Goal: Obtain resource: Obtain resource

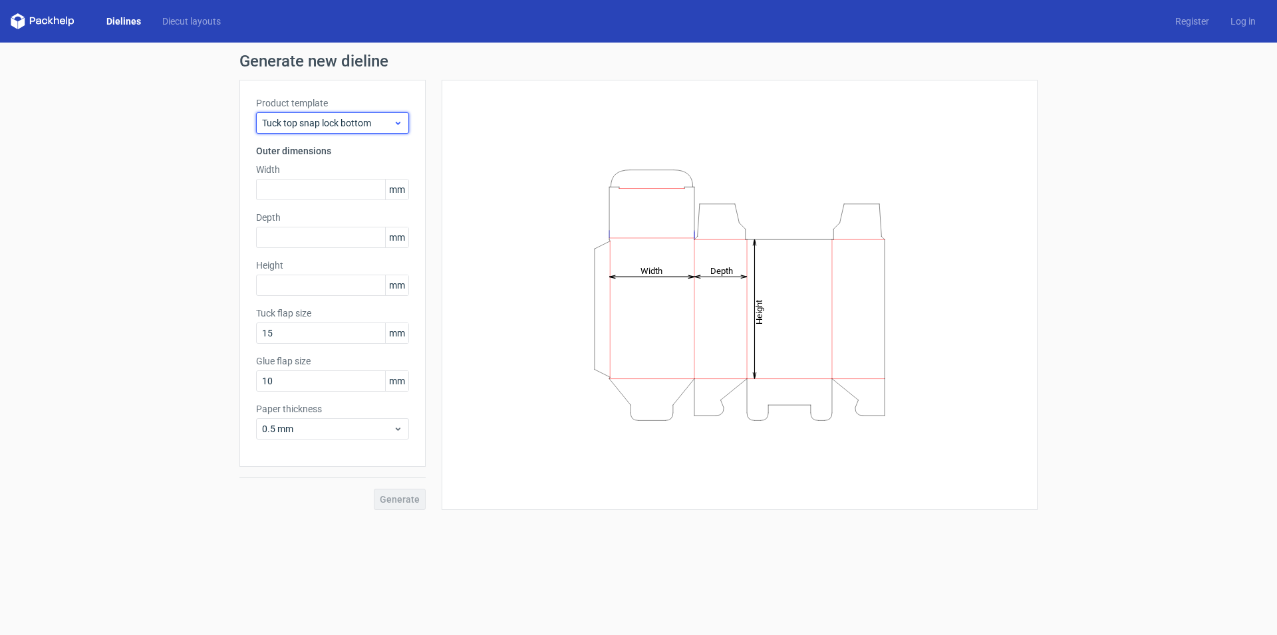
click at [345, 118] on span "Tuck top snap lock bottom" at bounding box center [327, 122] width 131 height 13
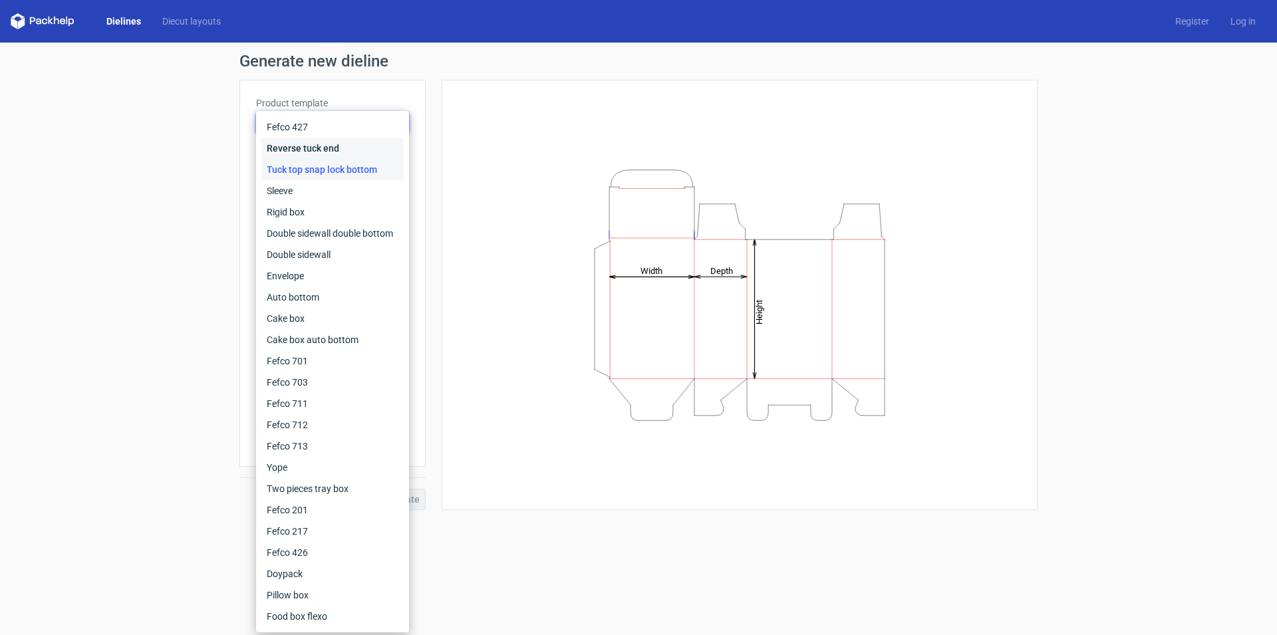
click at [328, 146] on div "Reverse tuck end" at bounding box center [332, 148] width 142 height 21
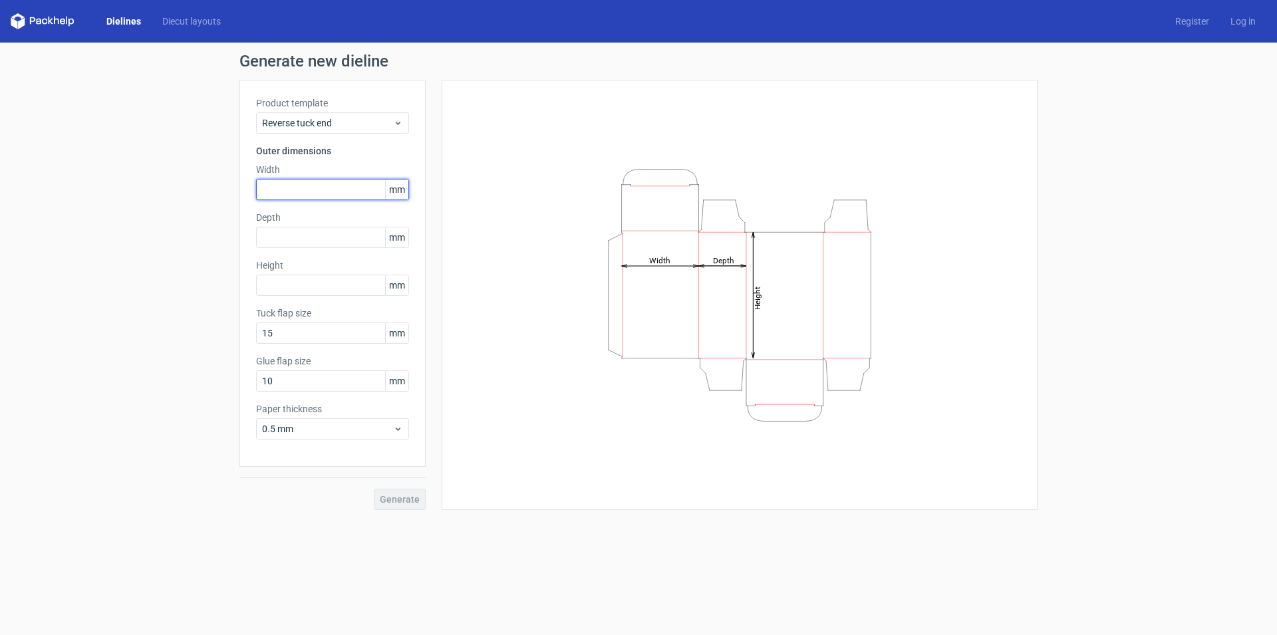
click at [313, 195] on input "text" at bounding box center [332, 189] width 153 height 21
type input "74"
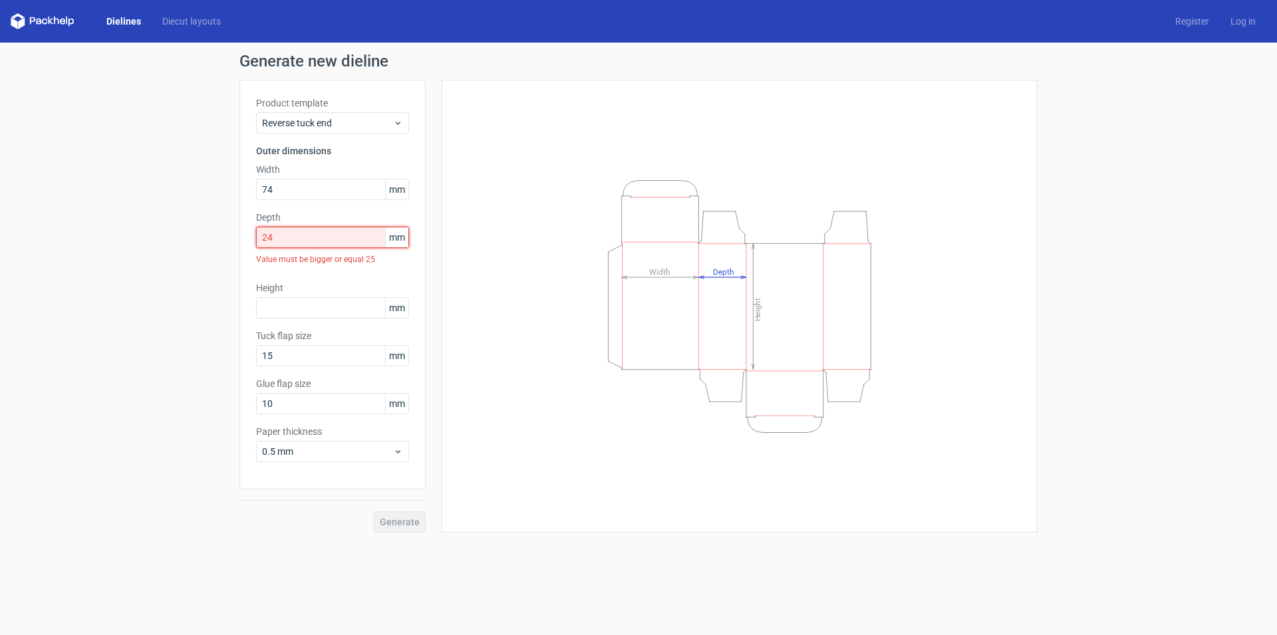
drag, startPoint x: 286, startPoint y: 242, endPoint x: 258, endPoint y: 242, distance: 27.9
click at [258, 242] on input "24" at bounding box center [332, 237] width 153 height 21
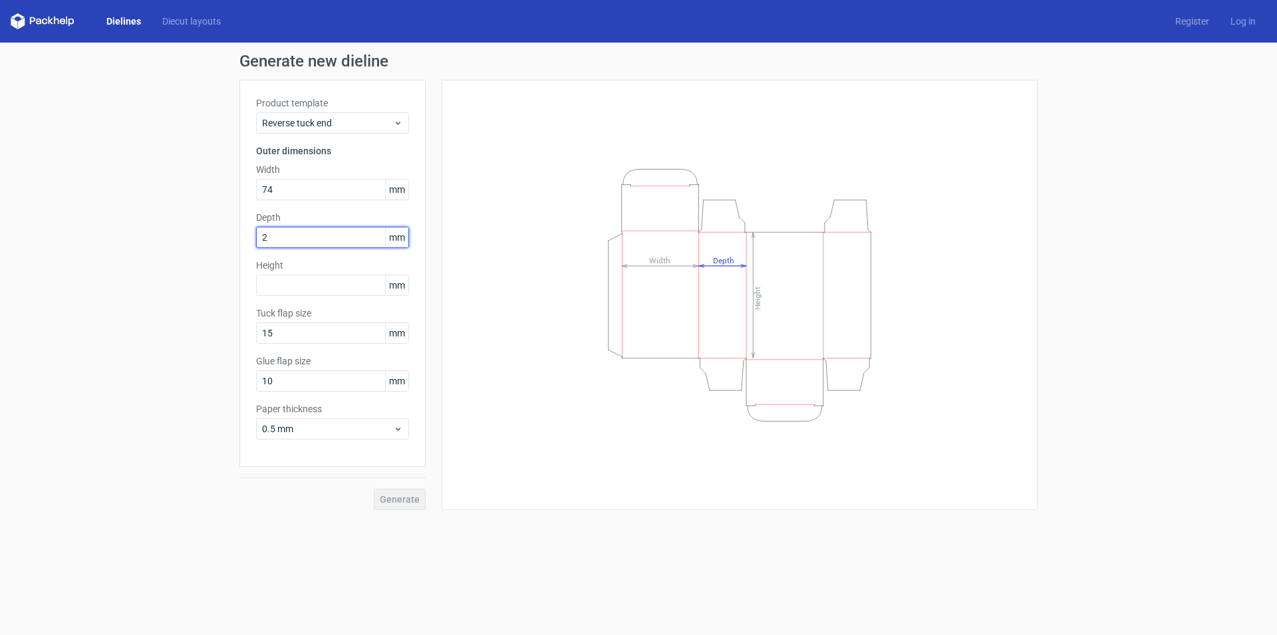
type input "25"
type input "124"
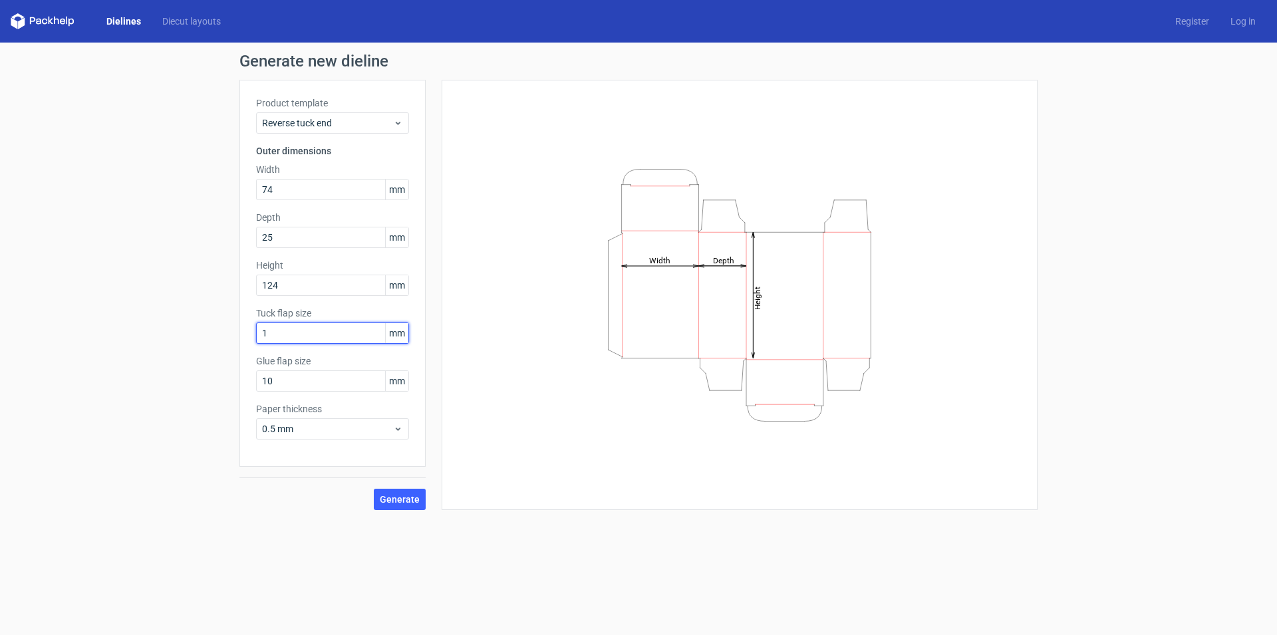
type input "10"
click at [156, 307] on div "Generate new dieline Product template Reverse tuck end Outer dimensions Width 7…" at bounding box center [638, 282] width 1277 height 478
click at [393, 492] on button "Generate" at bounding box center [400, 499] width 52 height 21
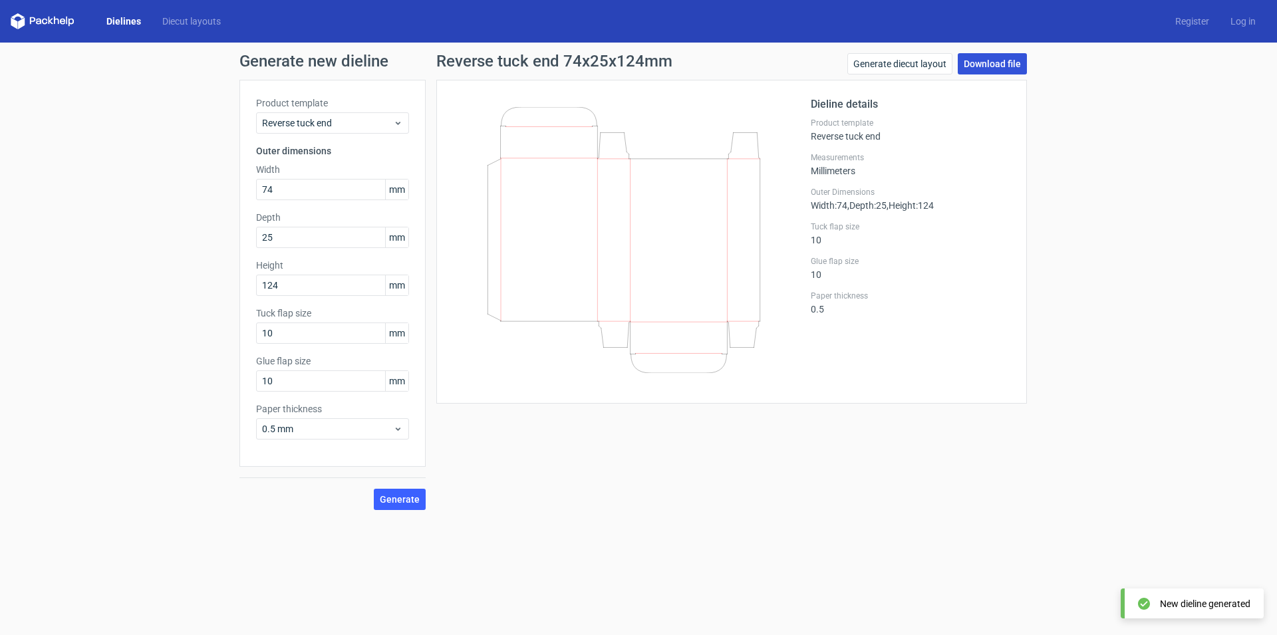
click at [997, 66] on link "Download file" at bounding box center [992, 63] width 69 height 21
click at [354, 126] on span "Reverse tuck end" at bounding box center [327, 122] width 131 height 13
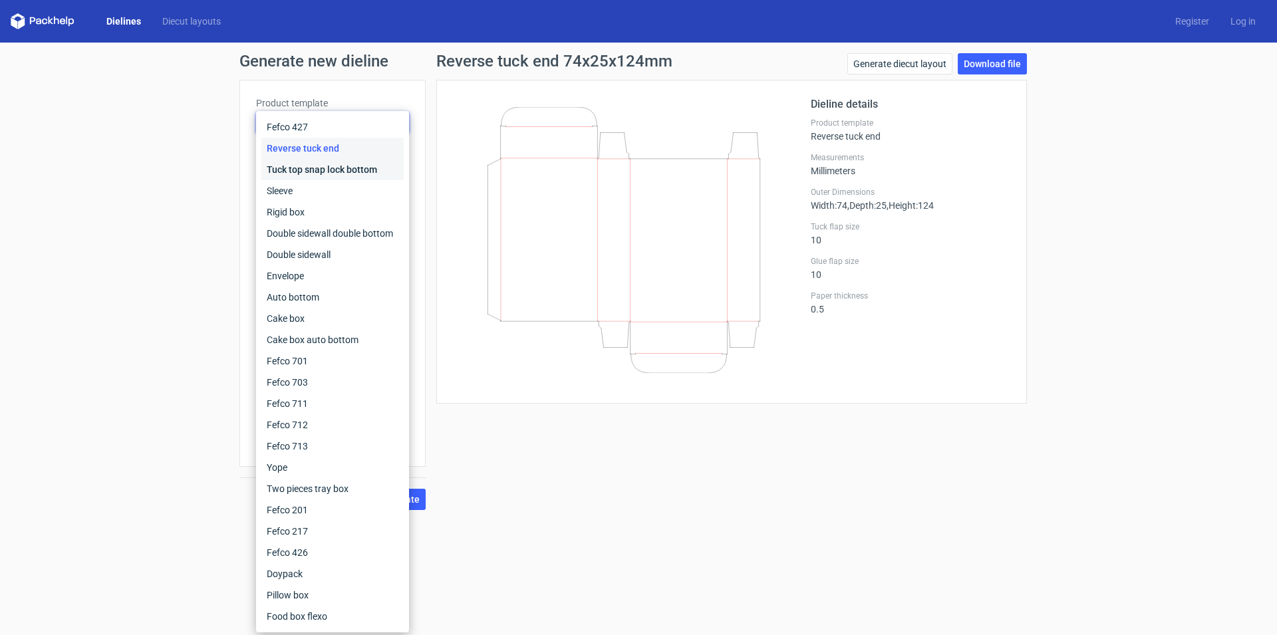
click at [315, 175] on div "Tuck top snap lock bottom" at bounding box center [332, 169] width 142 height 21
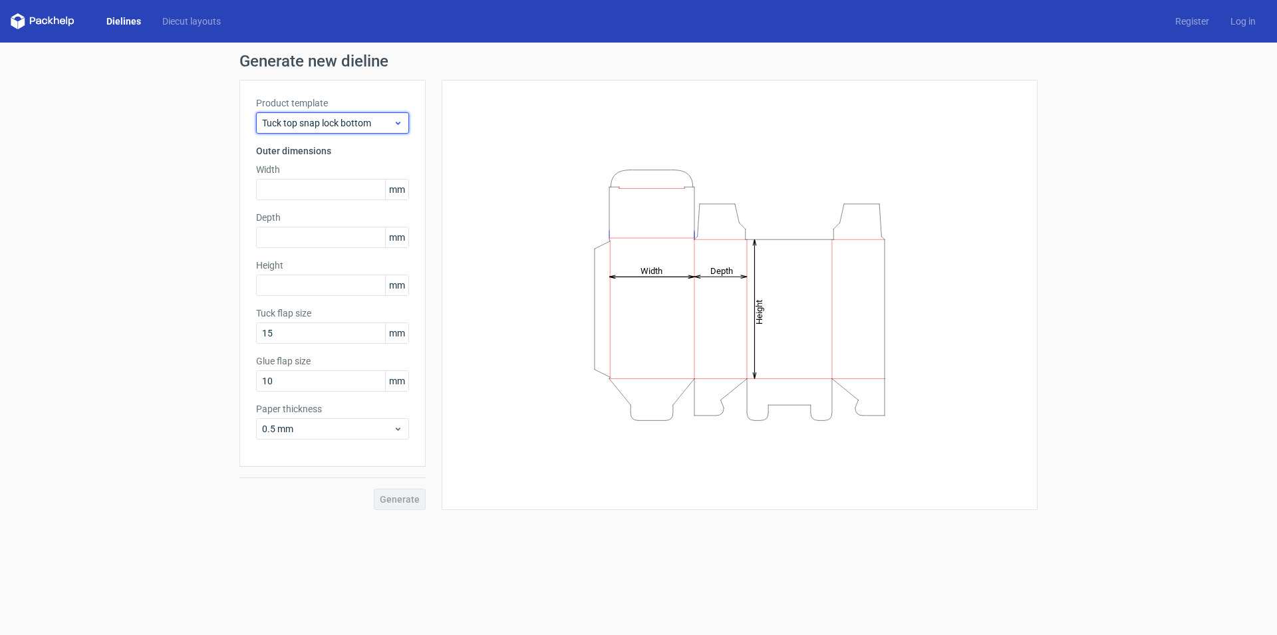
click at [323, 123] on span "Tuck top snap lock bottom" at bounding box center [327, 122] width 131 height 13
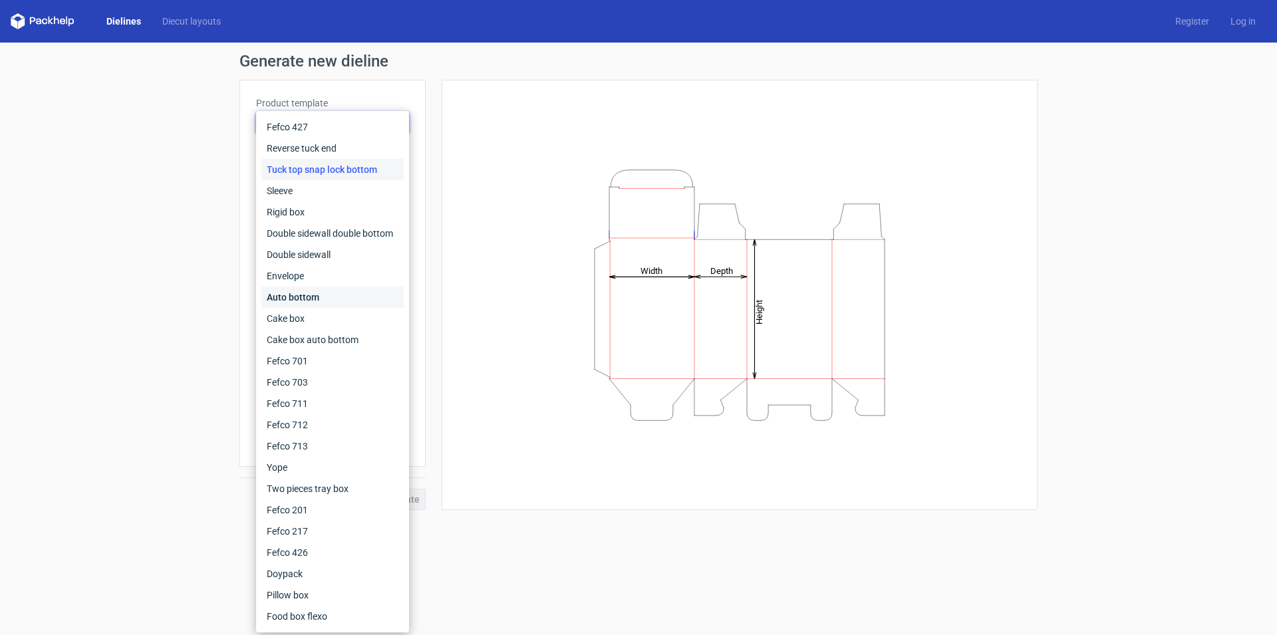
click at [304, 293] on div "Auto bottom" at bounding box center [332, 297] width 142 height 21
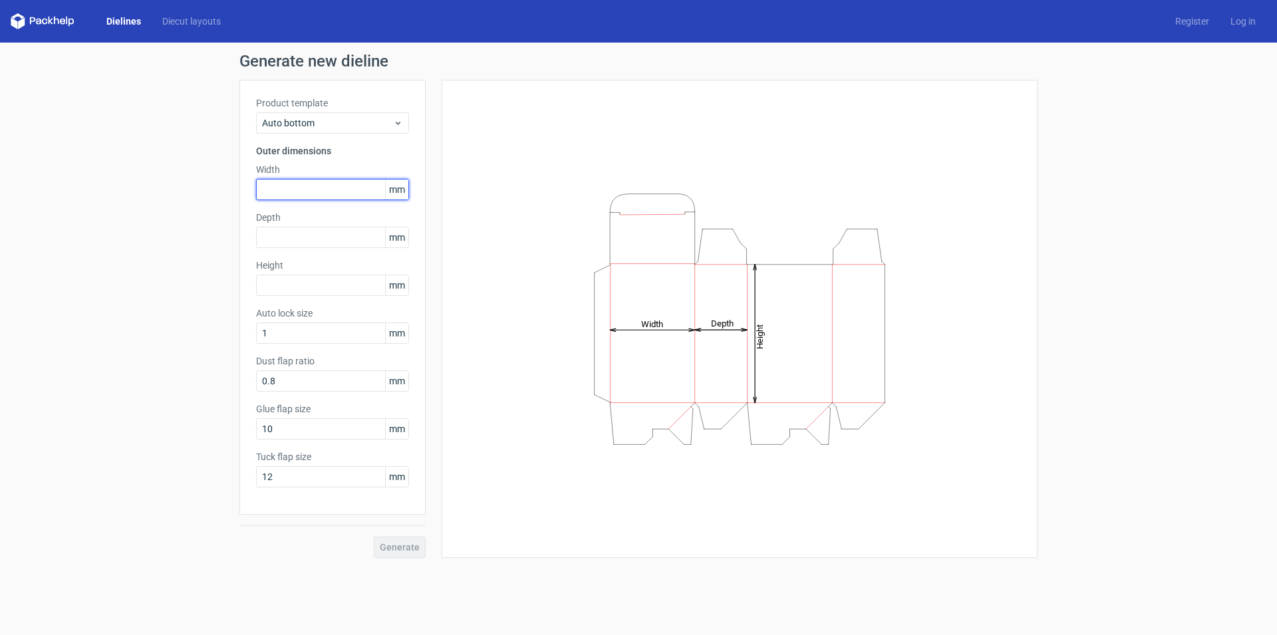
click at [302, 187] on input "text" at bounding box center [332, 189] width 153 height 21
type input "47"
type input "102"
type input "10"
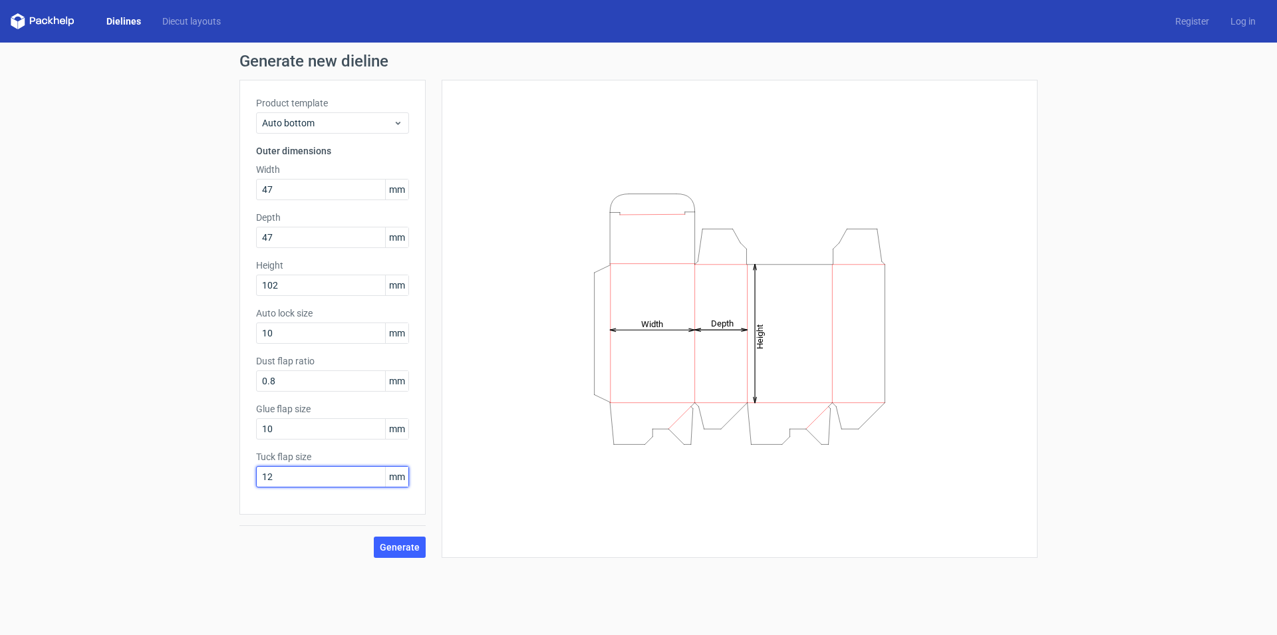
drag, startPoint x: 339, startPoint y: 480, endPoint x: 240, endPoint y: 478, distance: 99.8
click at [256, 478] on input "12" at bounding box center [332, 476] width 153 height 21
type input "10"
click at [420, 546] on button "Generate" at bounding box center [400, 547] width 52 height 21
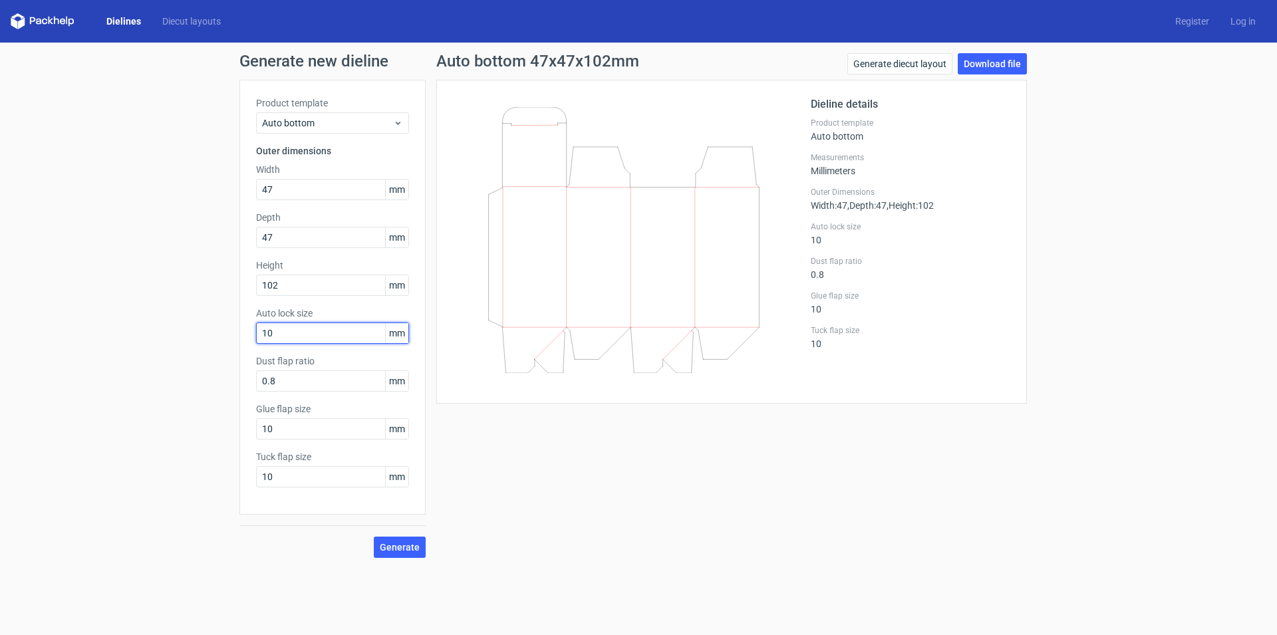
drag, startPoint x: 310, startPoint y: 330, endPoint x: 215, endPoint y: 337, distance: 95.4
click at [256, 337] on input "10" at bounding box center [332, 333] width 153 height 21
click at [398, 552] on span "Generate" at bounding box center [400, 547] width 40 height 9
click at [399, 550] on span "Generate" at bounding box center [400, 547] width 40 height 9
drag, startPoint x: 287, startPoint y: 335, endPoint x: 252, endPoint y: 335, distance: 35.3
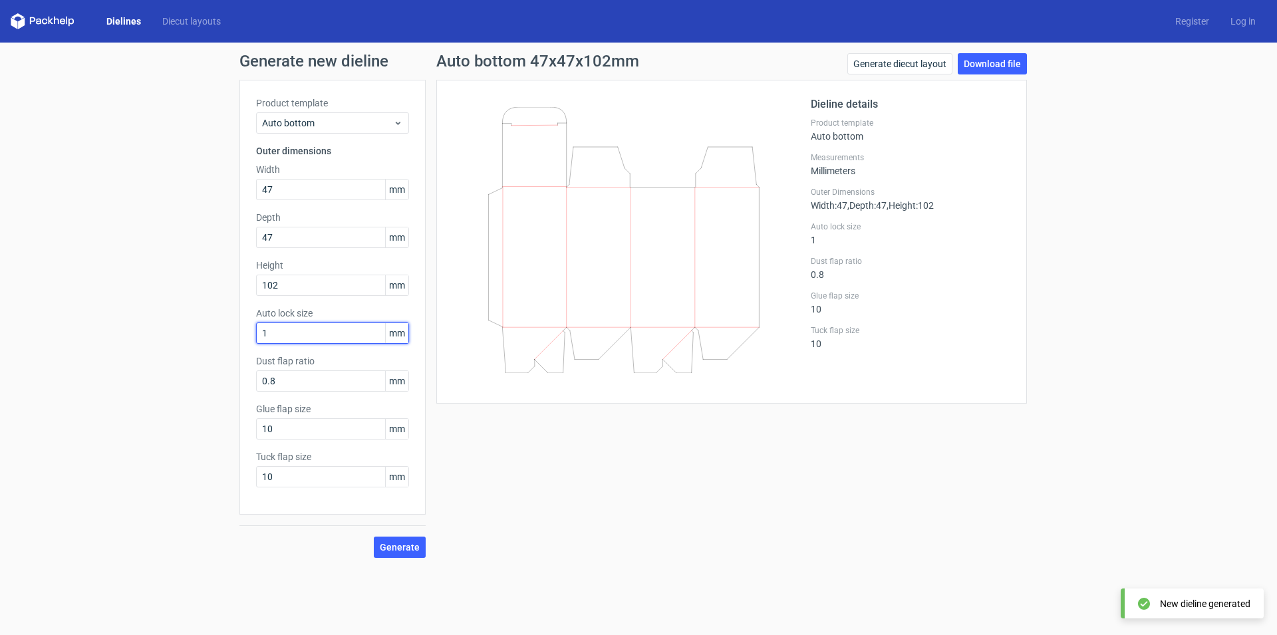
click at [256, 335] on input "1" at bounding box center [332, 333] width 153 height 21
type input "10"
click at [310, 430] on input "10" at bounding box center [332, 428] width 153 height 21
click at [395, 547] on span "Generate" at bounding box center [400, 547] width 40 height 9
click at [1009, 65] on link "Download file" at bounding box center [992, 63] width 69 height 21
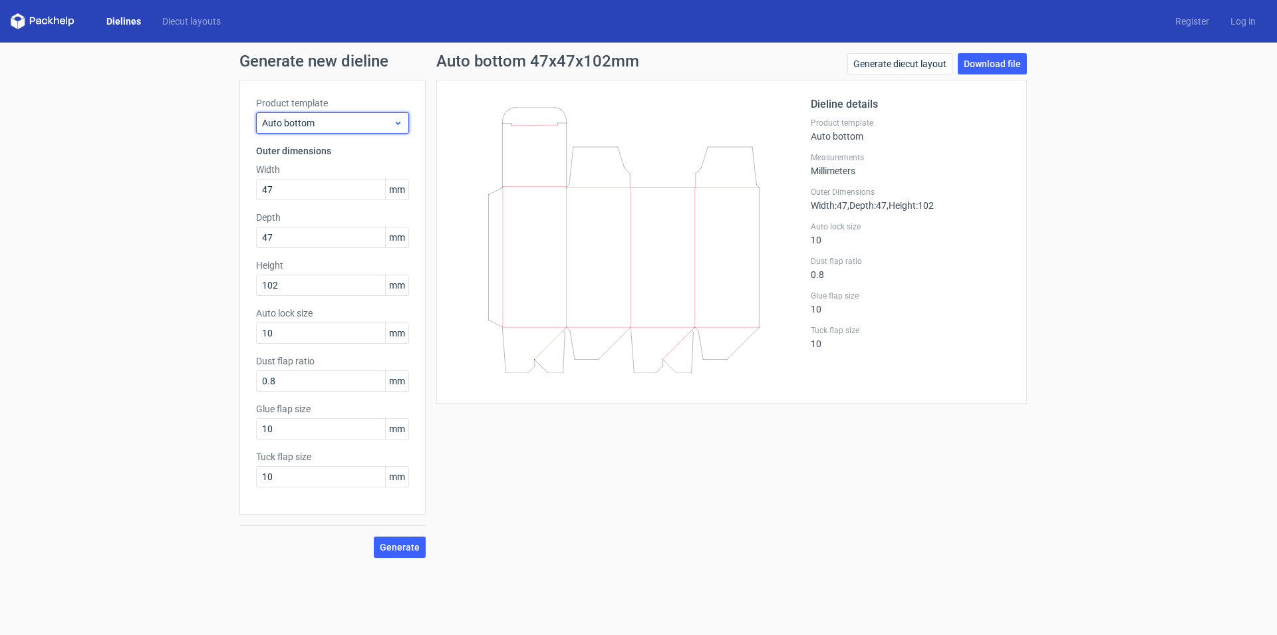
click at [381, 125] on span "Auto bottom" at bounding box center [327, 122] width 131 height 13
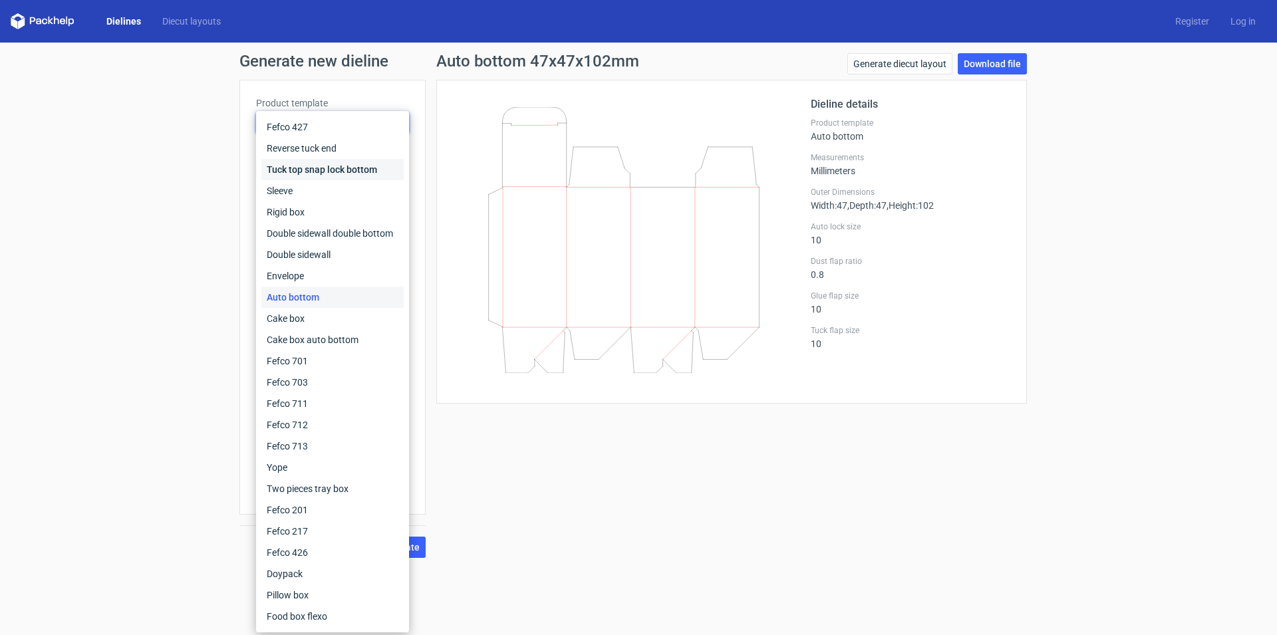
click at [356, 166] on div "Tuck top snap lock bottom" at bounding box center [332, 169] width 142 height 21
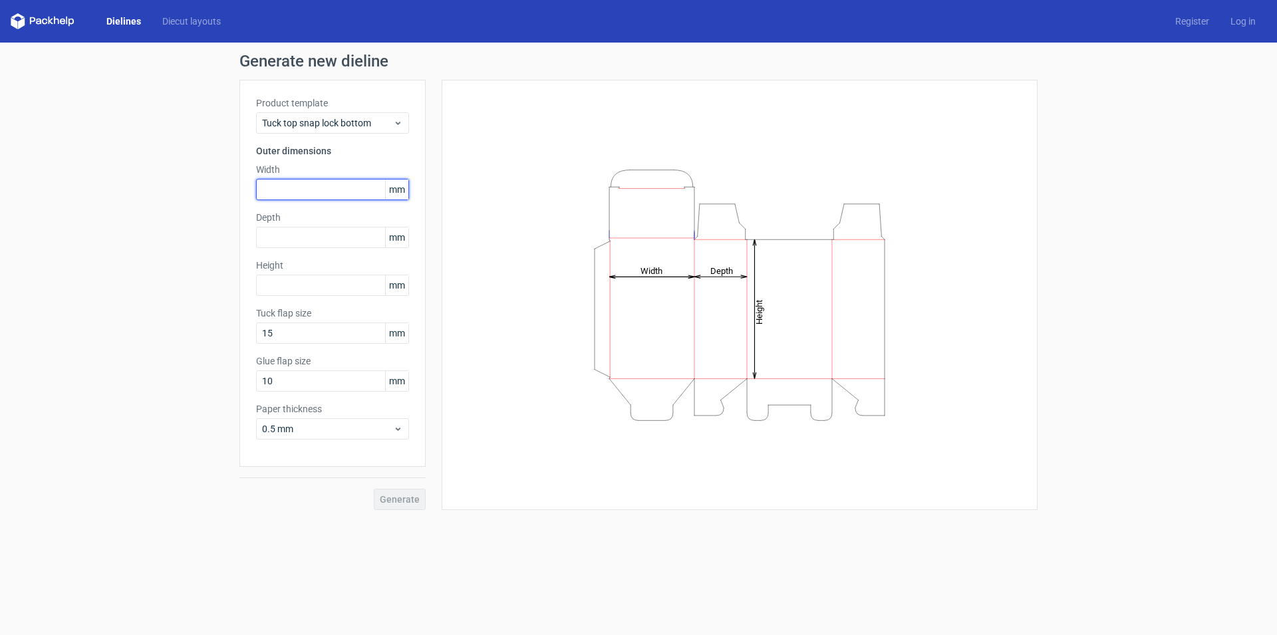
click at [349, 190] on input "text" at bounding box center [332, 189] width 153 height 21
type input "132"
type input "78"
type input "83"
type input "10"
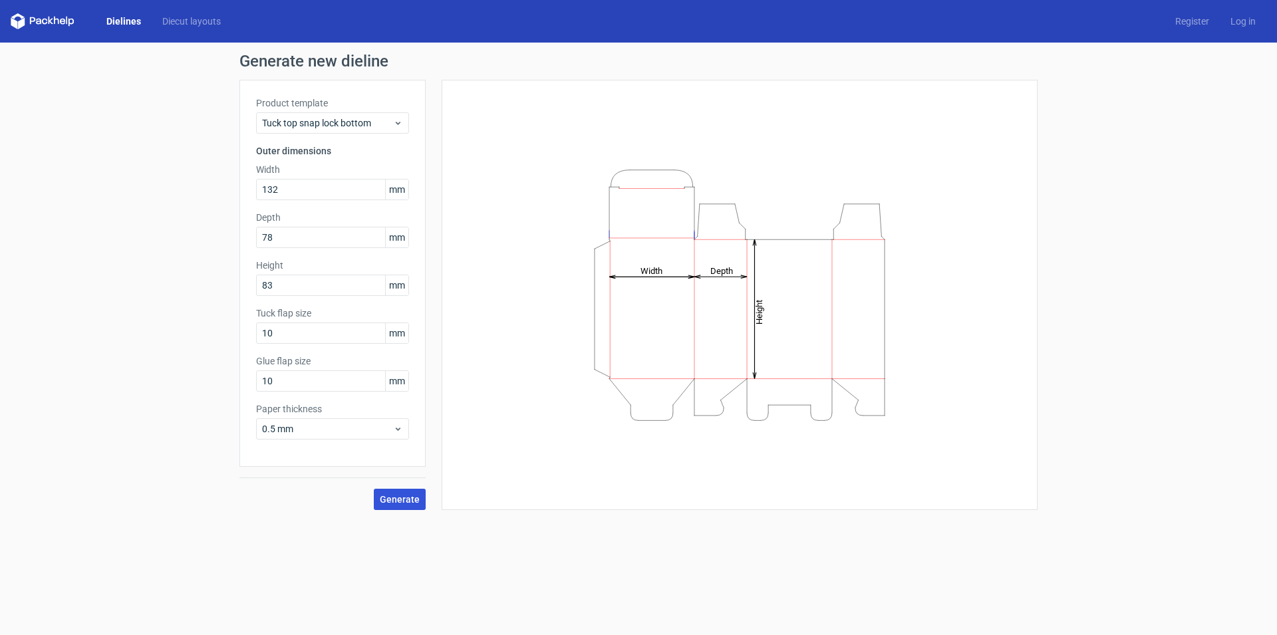
click at [413, 497] on span "Generate" at bounding box center [400, 499] width 40 height 9
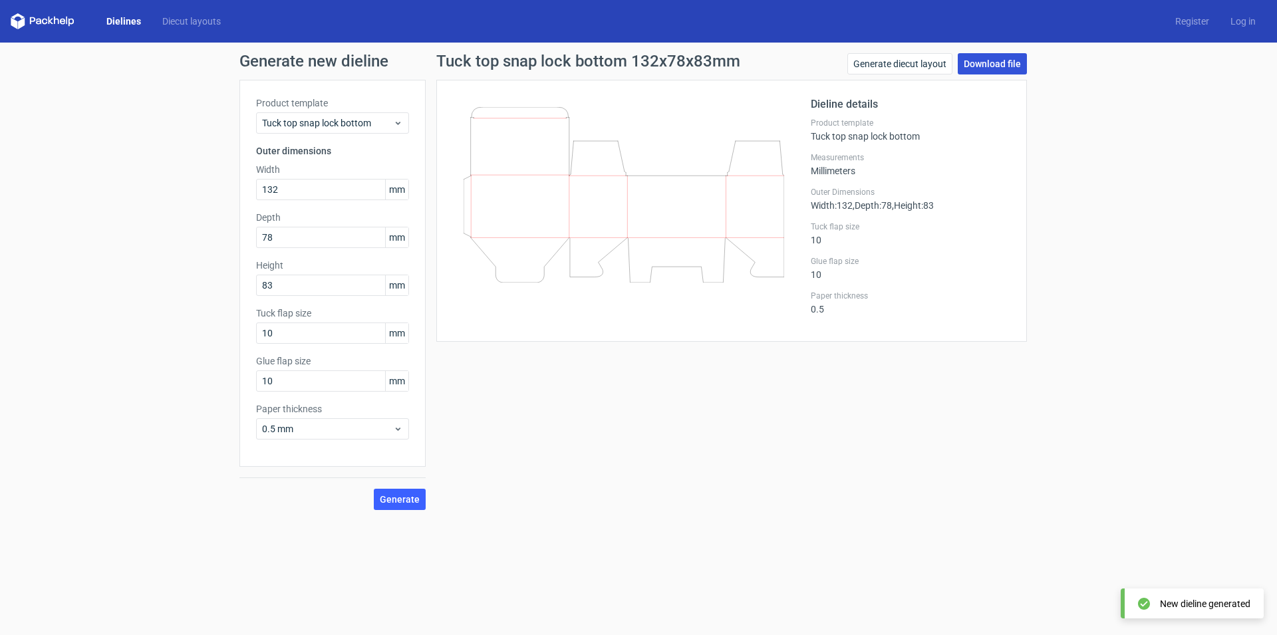
click at [986, 63] on link "Download file" at bounding box center [992, 63] width 69 height 21
click at [312, 184] on input "132" at bounding box center [332, 189] width 153 height 21
click at [353, 111] on div "Product template Tuck top snap lock bottom" at bounding box center [332, 114] width 153 height 37
click at [355, 126] on span "Tuck top snap lock bottom" at bounding box center [327, 122] width 131 height 13
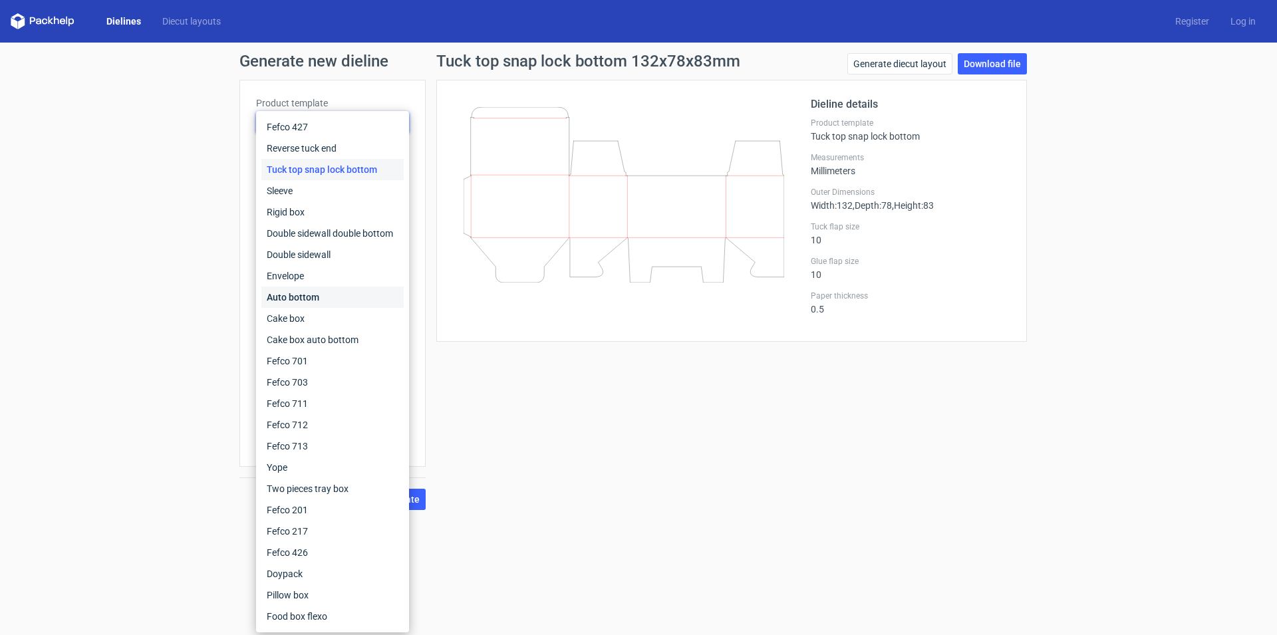
click at [325, 294] on div "Auto bottom" at bounding box center [332, 297] width 142 height 21
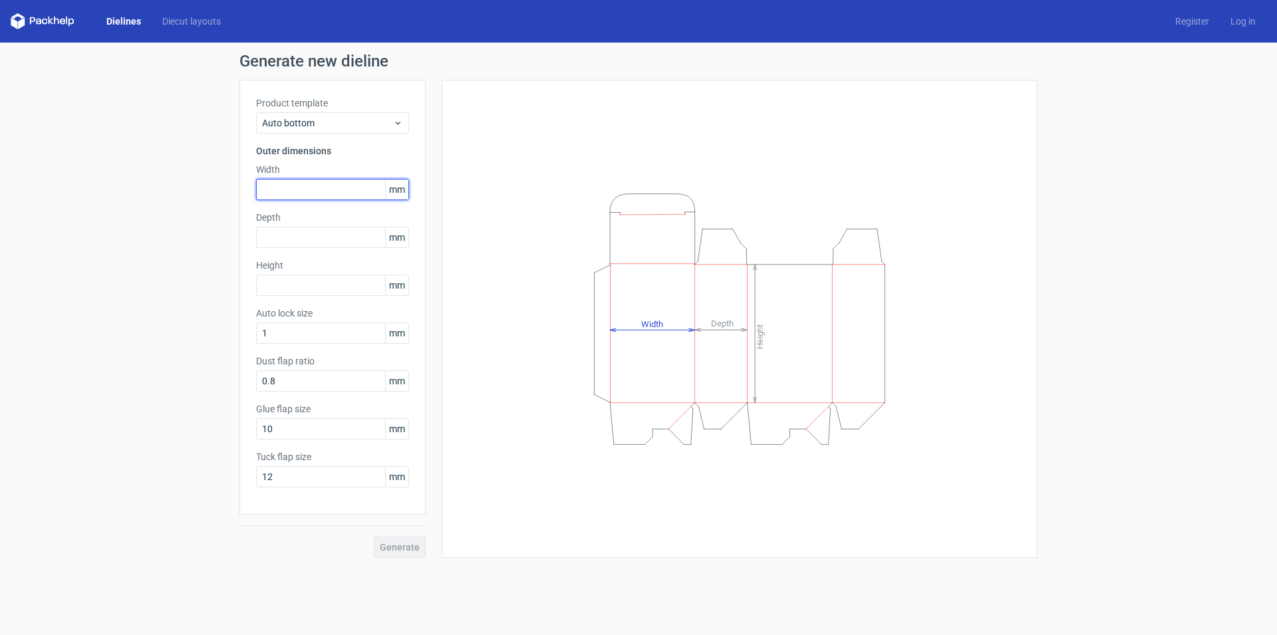
click at [319, 188] on input "text" at bounding box center [332, 189] width 153 height 21
type input "56"
type input "132"
type input "10"
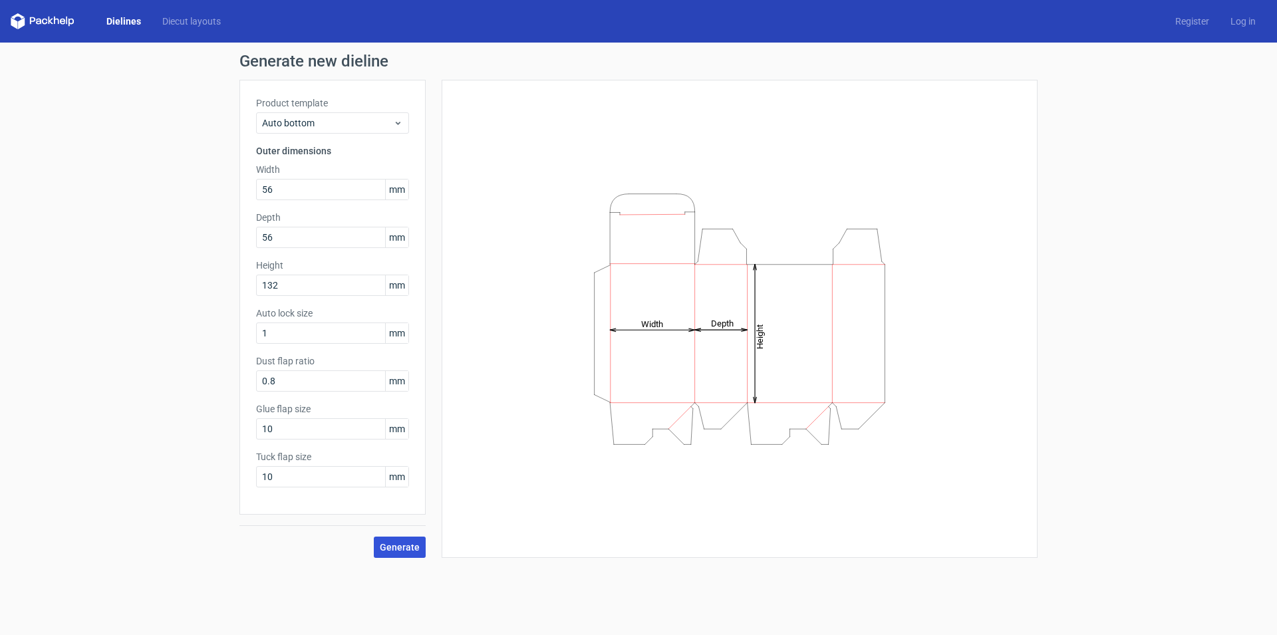
click at [410, 552] on span "Generate" at bounding box center [400, 547] width 40 height 9
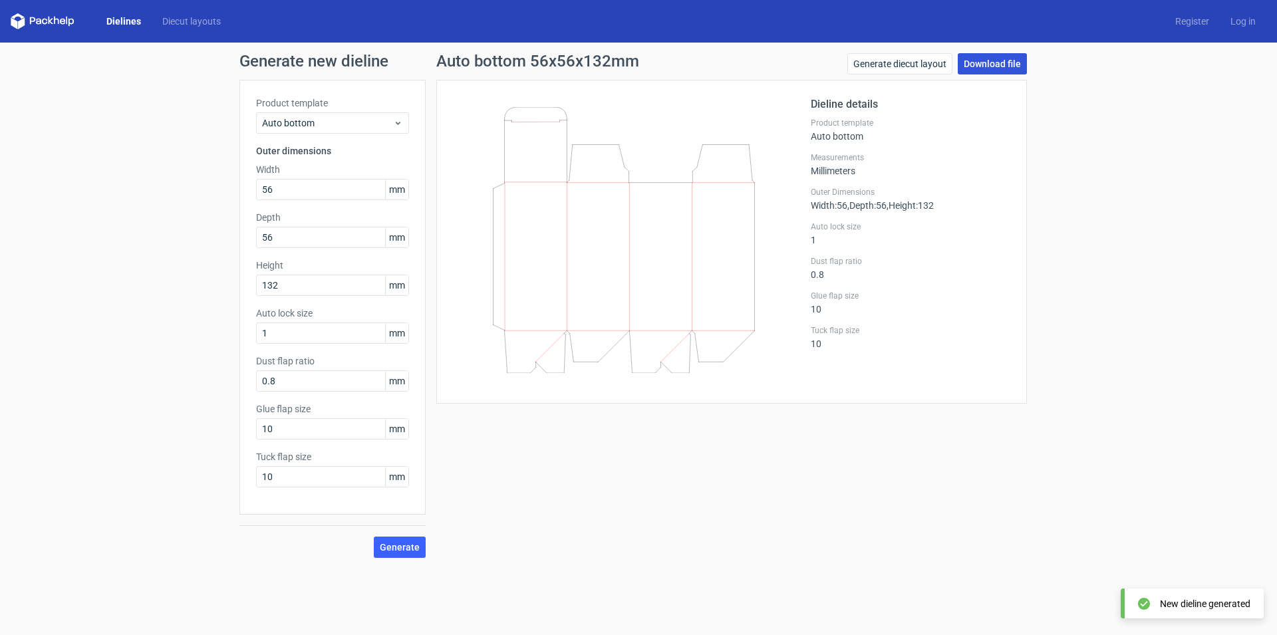
click at [999, 66] on link "Download file" at bounding box center [992, 63] width 69 height 21
click at [328, 124] on span "Auto bottom" at bounding box center [327, 122] width 131 height 13
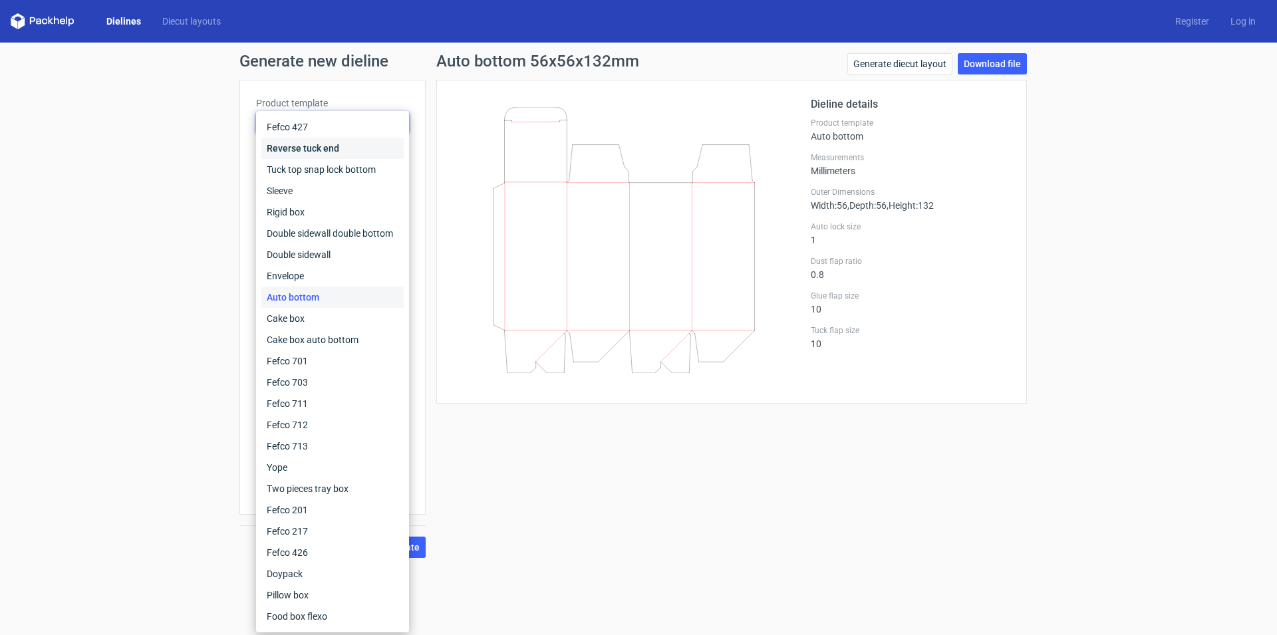
click at [319, 143] on div "Reverse tuck end" at bounding box center [332, 148] width 142 height 21
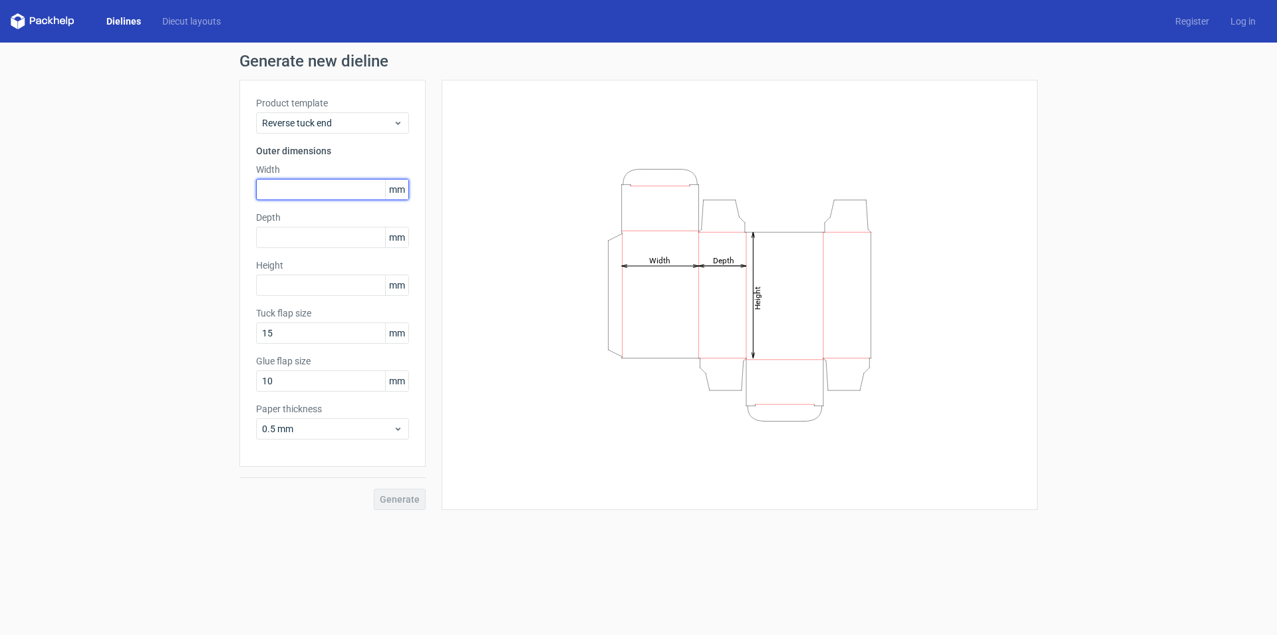
click at [315, 184] on input "text" at bounding box center [332, 189] width 153 height 21
type input "85"
type input "28"
type input "135"
type input "10"
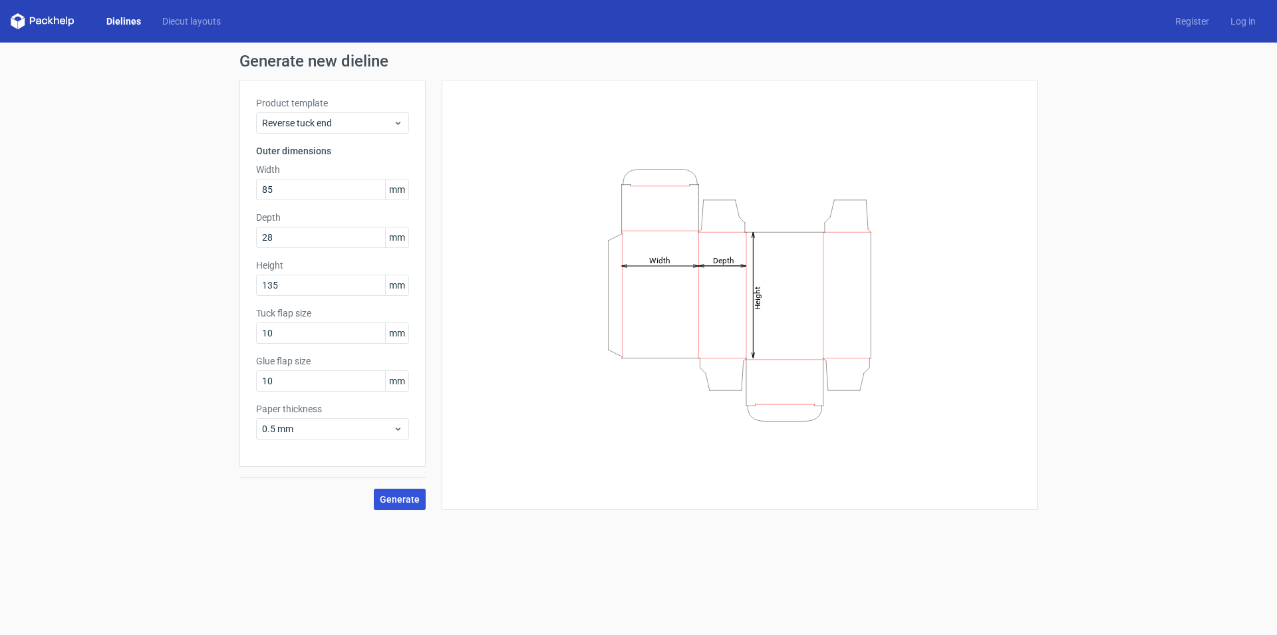
click at [393, 500] on span "Generate" at bounding box center [400, 499] width 40 height 9
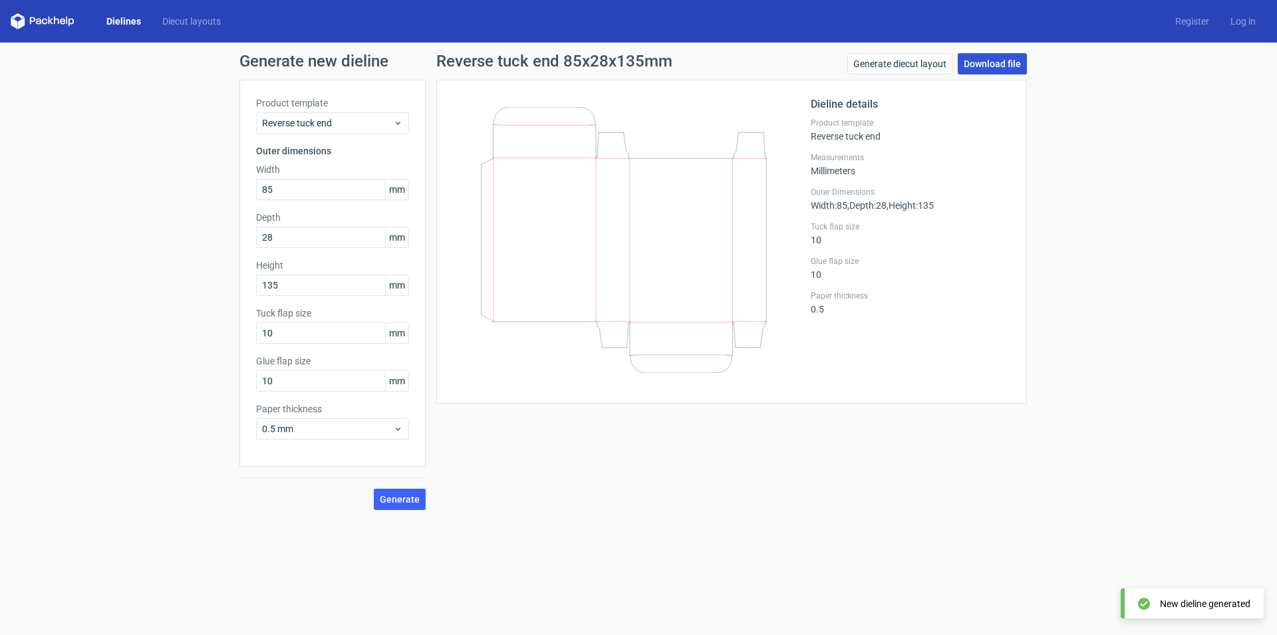
click at [981, 60] on link "Download file" at bounding box center [992, 63] width 69 height 21
click at [347, 127] on span "Reverse tuck end" at bounding box center [327, 122] width 131 height 13
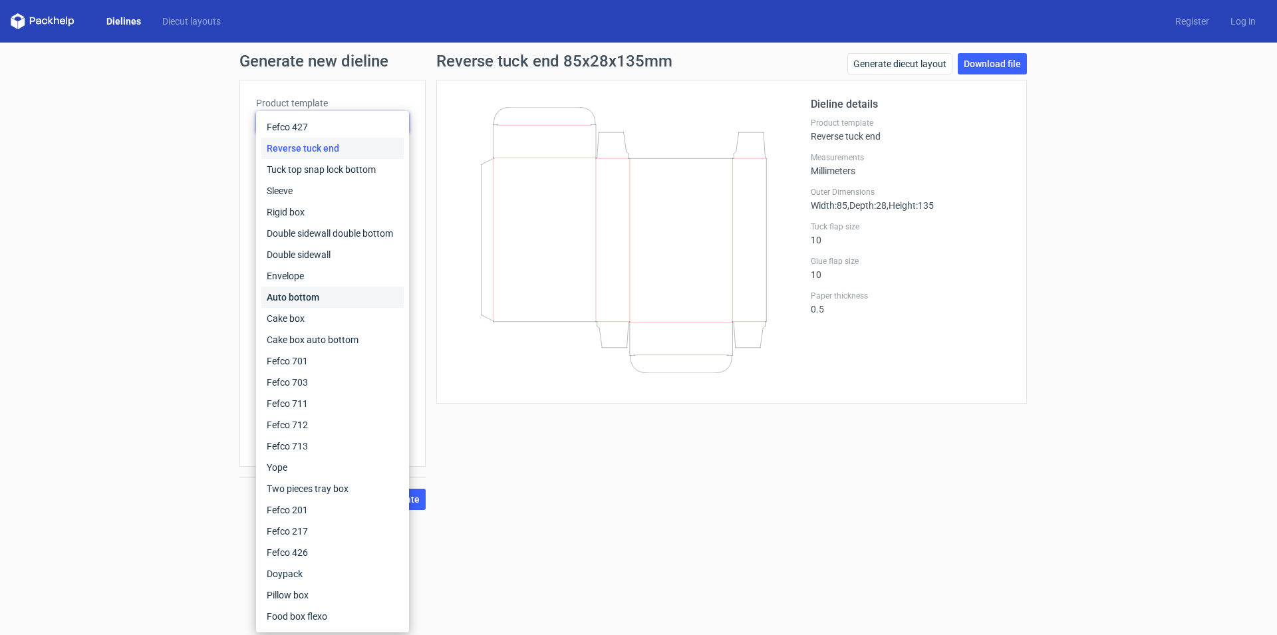
click at [330, 292] on div "Auto bottom" at bounding box center [332, 297] width 142 height 21
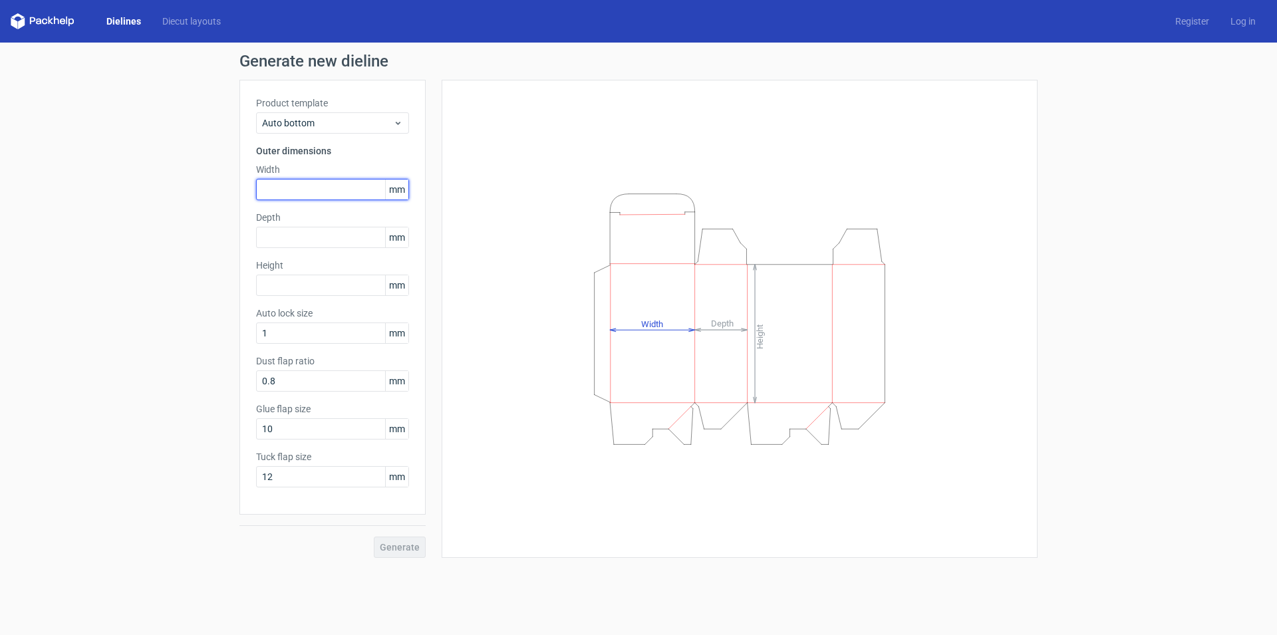
click at [319, 182] on input "text" at bounding box center [332, 189] width 153 height 21
type input "54"
type input "115"
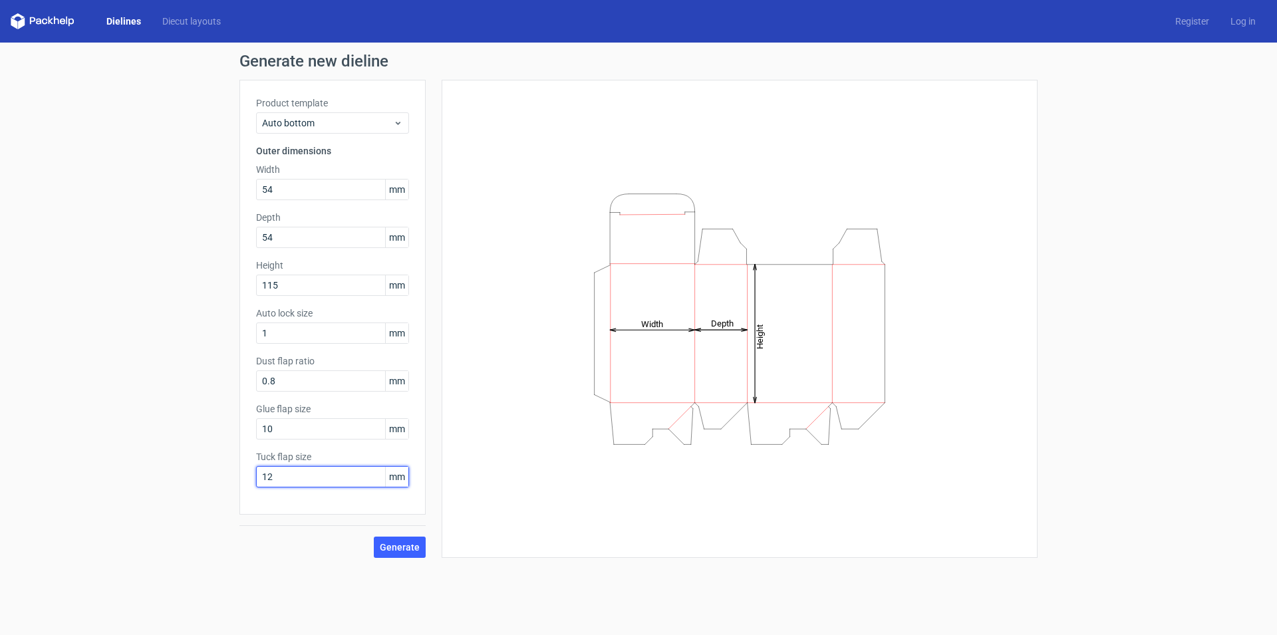
click at [345, 483] on input "12" at bounding box center [332, 476] width 153 height 21
type input "10"
click at [388, 548] on span "Generate" at bounding box center [400, 547] width 40 height 9
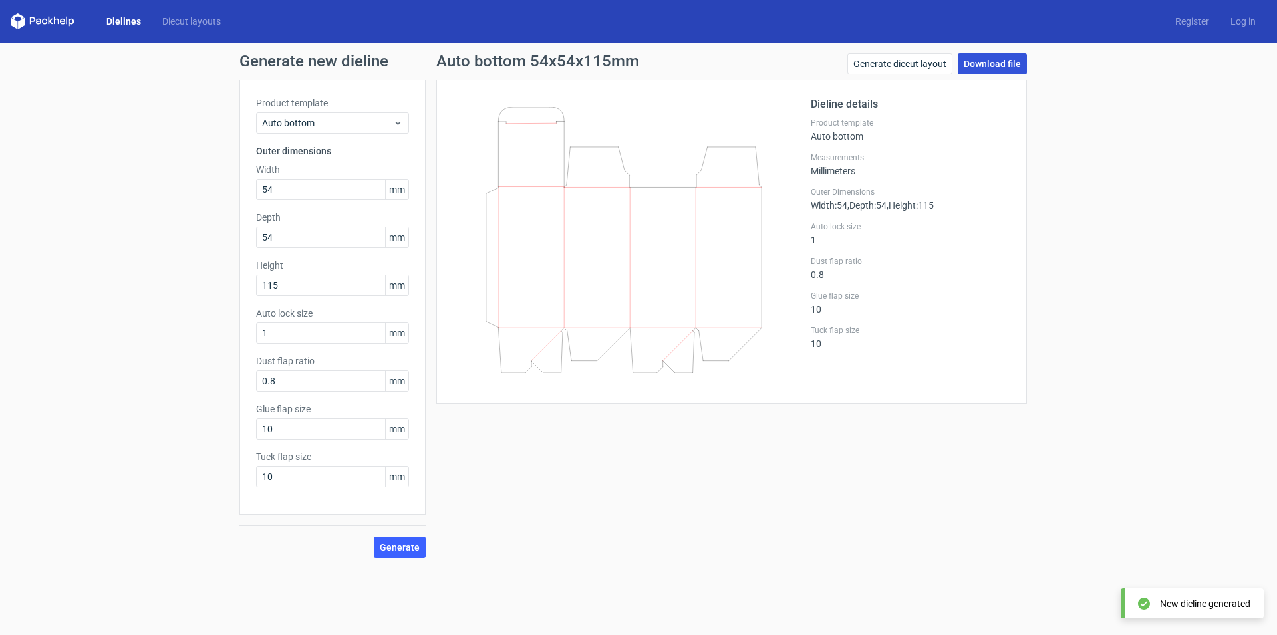
click at [1022, 64] on link "Download file" at bounding box center [992, 63] width 69 height 21
